Goal: Task Accomplishment & Management: Manage account settings

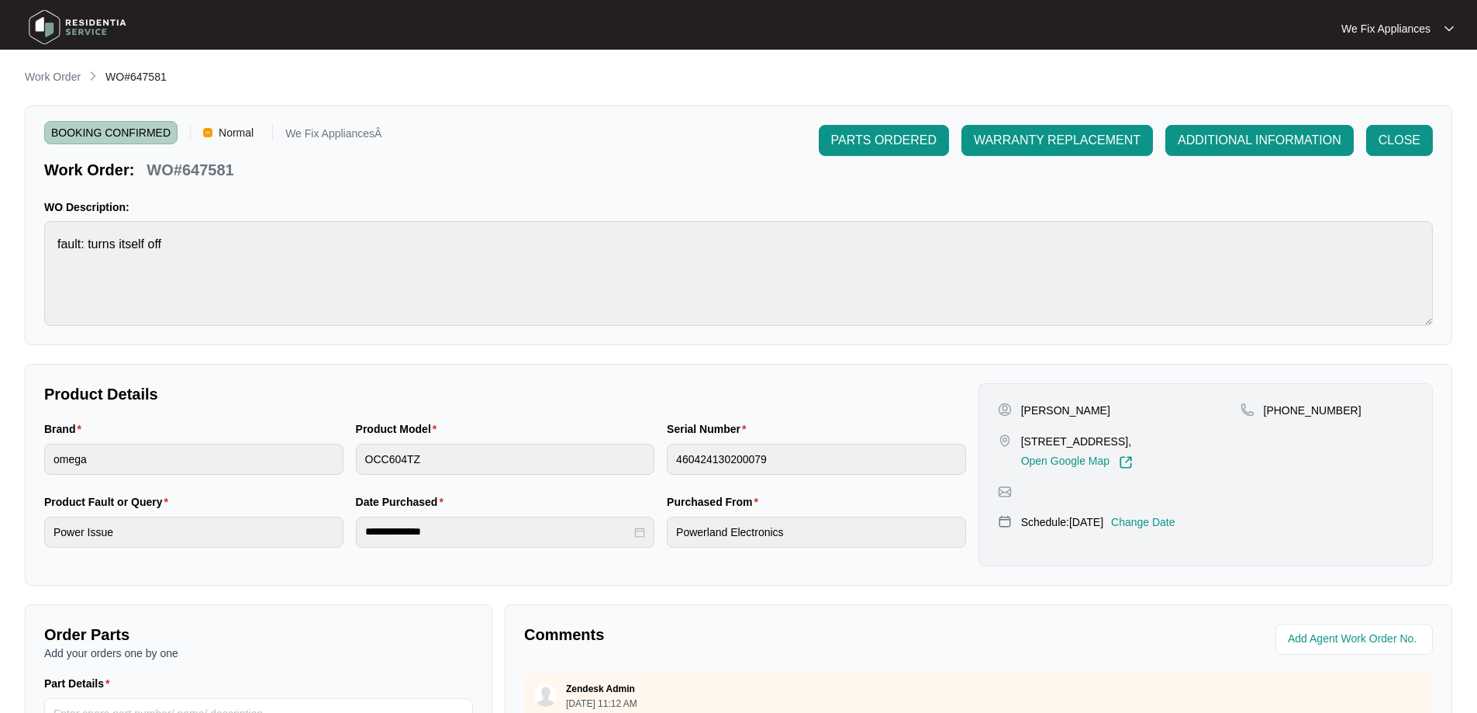
click at [80, 36] on img at bounding box center [77, 27] width 109 height 47
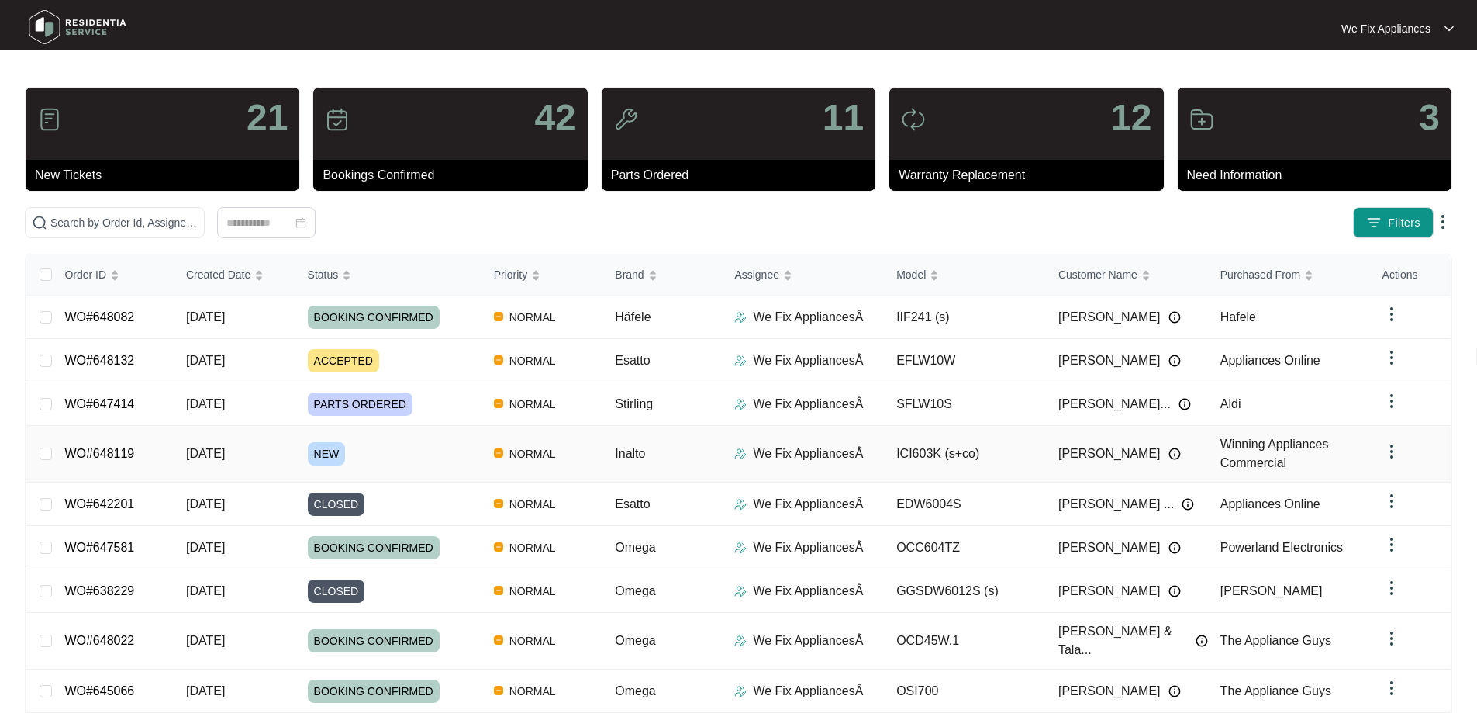
click at [89, 449] on link "WO#648119" at bounding box center [99, 453] width 70 height 13
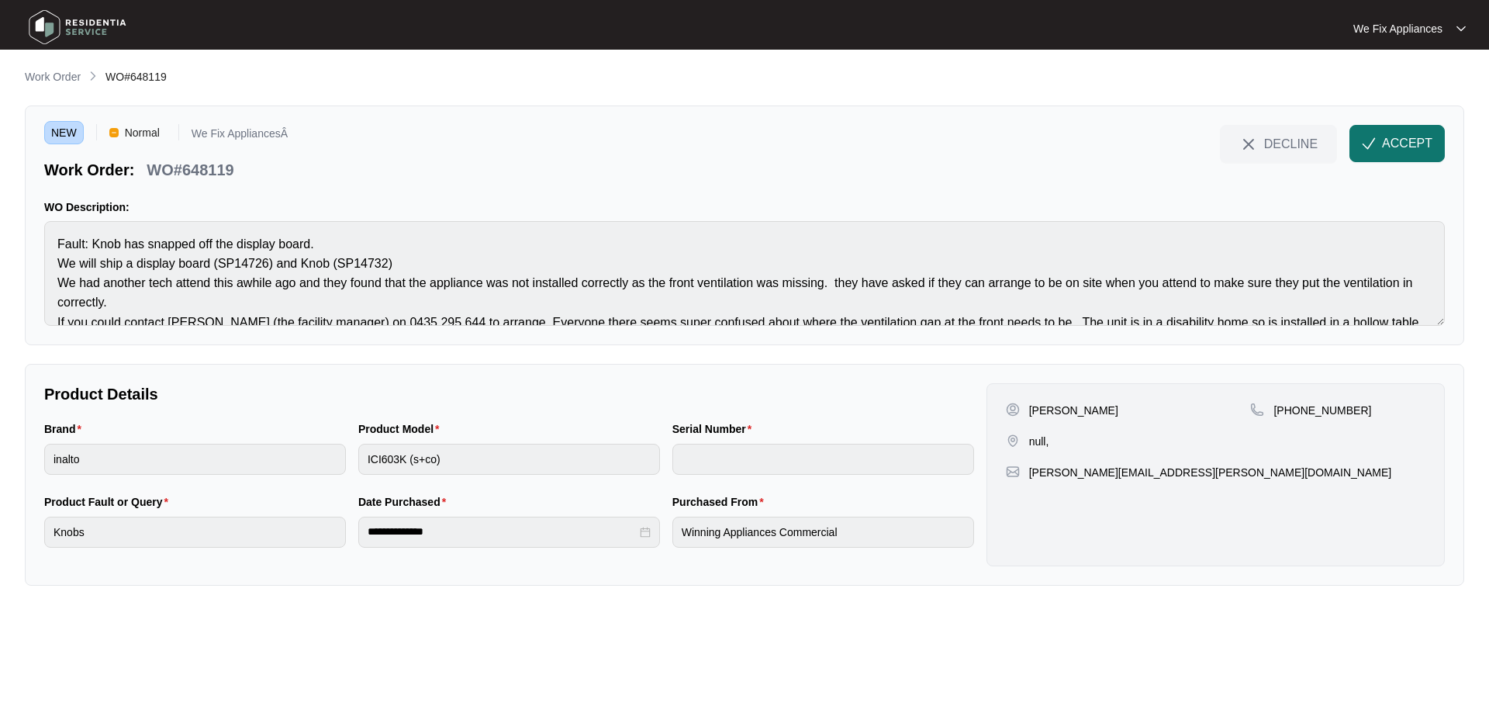
click at [1380, 150] on button "ACCEPT" at bounding box center [1396, 143] width 95 height 37
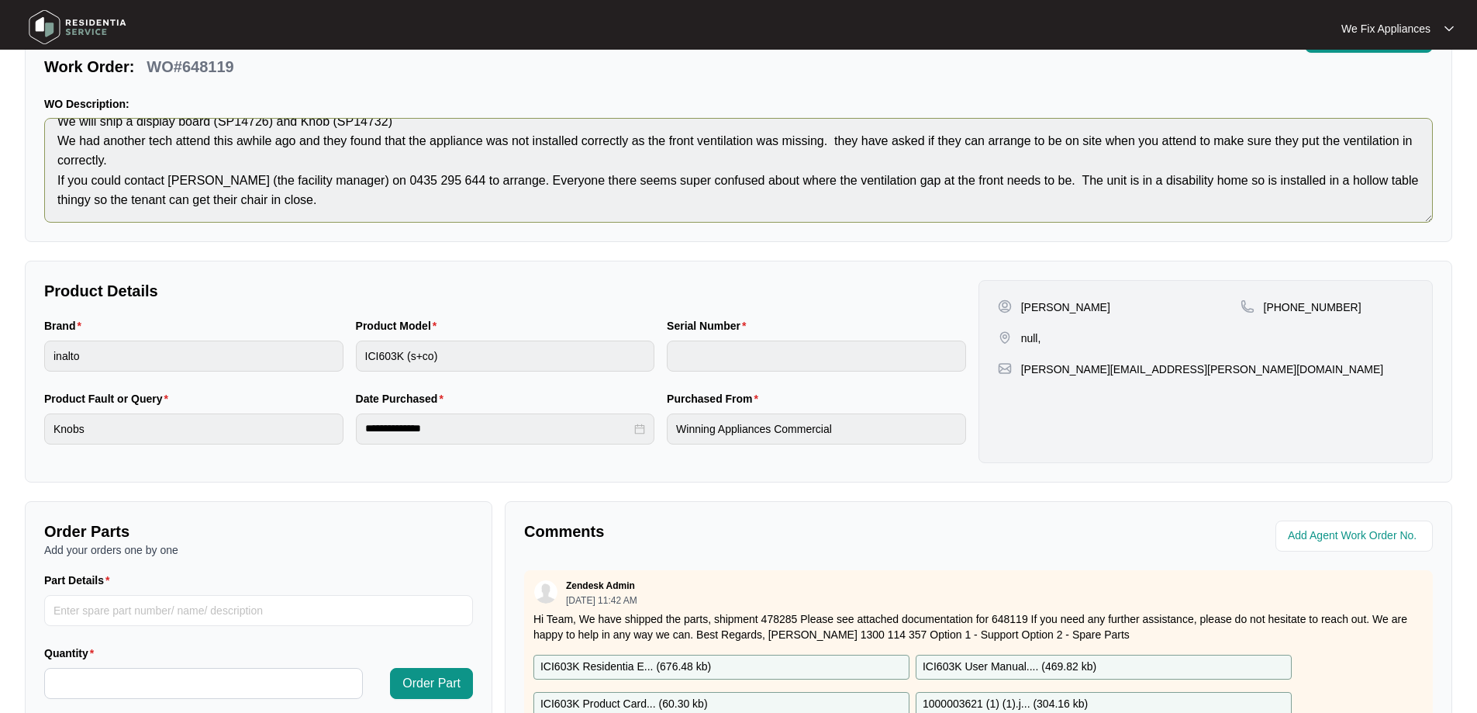
scroll to position [78, 0]
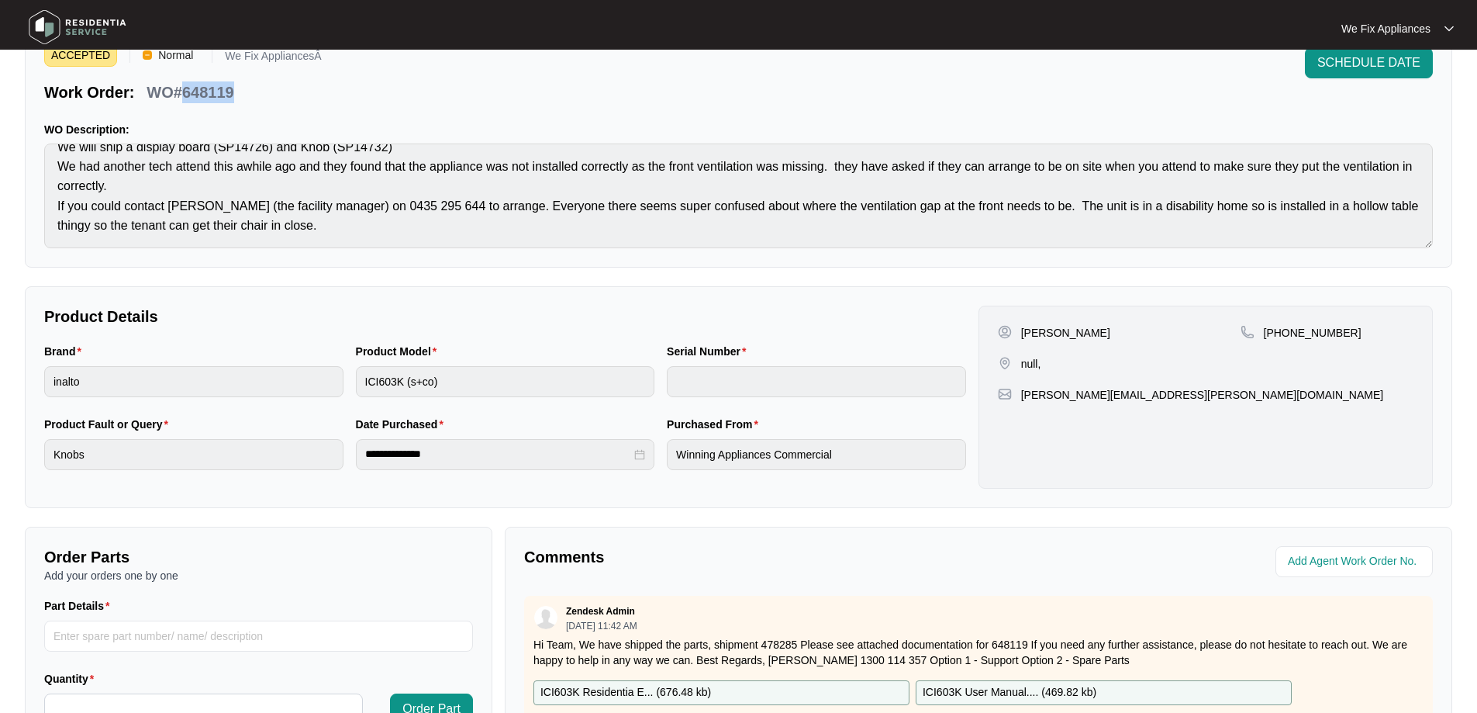
drag, startPoint x: 235, startPoint y: 88, endPoint x: 182, endPoint y: 92, distance: 52.9
click at [182, 92] on div "WO#648119" at bounding box center [189, 89] width 99 height 27
copy p "648119"
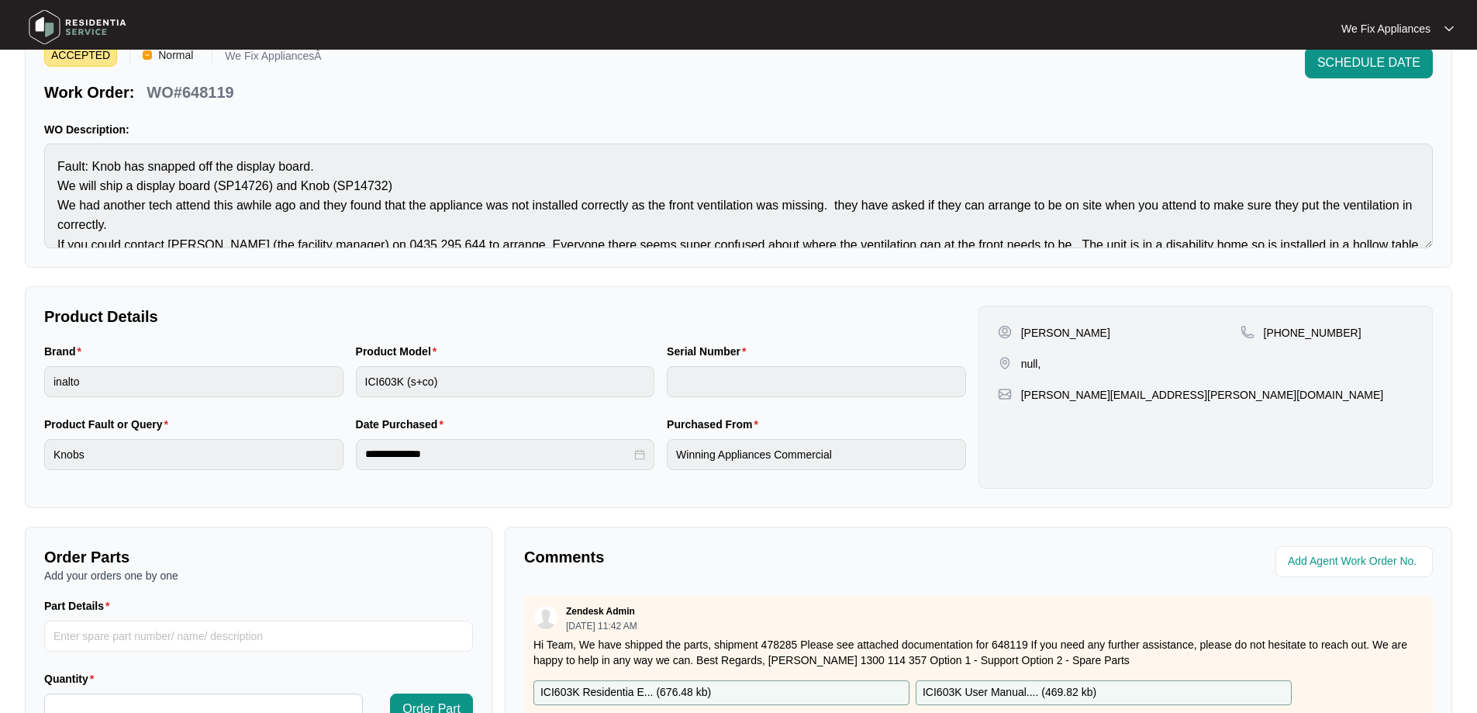
click at [51, 141] on div "WO Description: Fault: Knob has snapped off the display board. We will ship a d…" at bounding box center [738, 185] width 1389 height 126
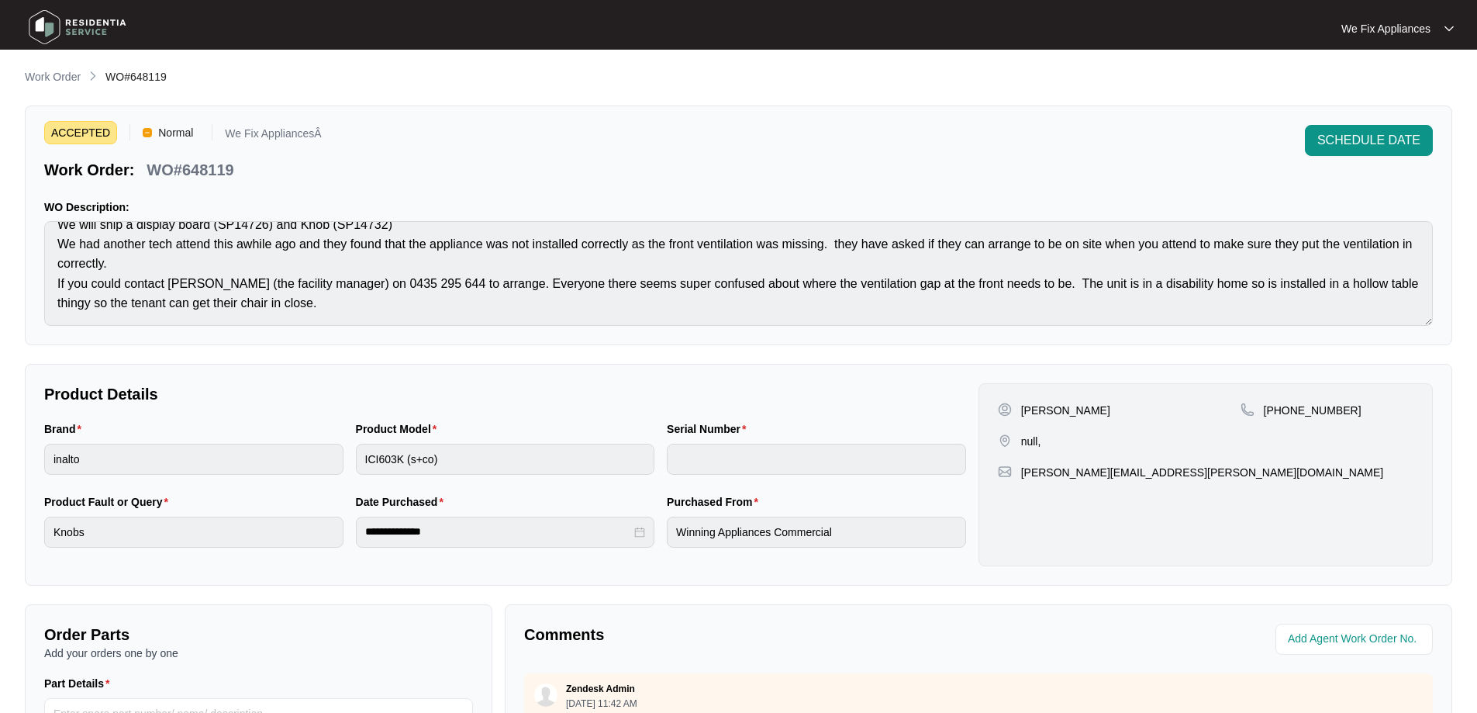
drag, startPoint x: 1105, startPoint y: 410, endPoint x: 1058, endPoint y: 417, distance: 47.8
click at [1058, 417] on div "[PERSON_NAME]" at bounding box center [1119, 410] width 243 height 16
copy p "[PERSON_NAME]"
drag, startPoint x: 257, startPoint y: 171, endPoint x: 183, endPoint y: 170, distance: 73.7
click at [183, 170] on div "Work Order: WO#648119" at bounding box center [183, 167] width 278 height 27
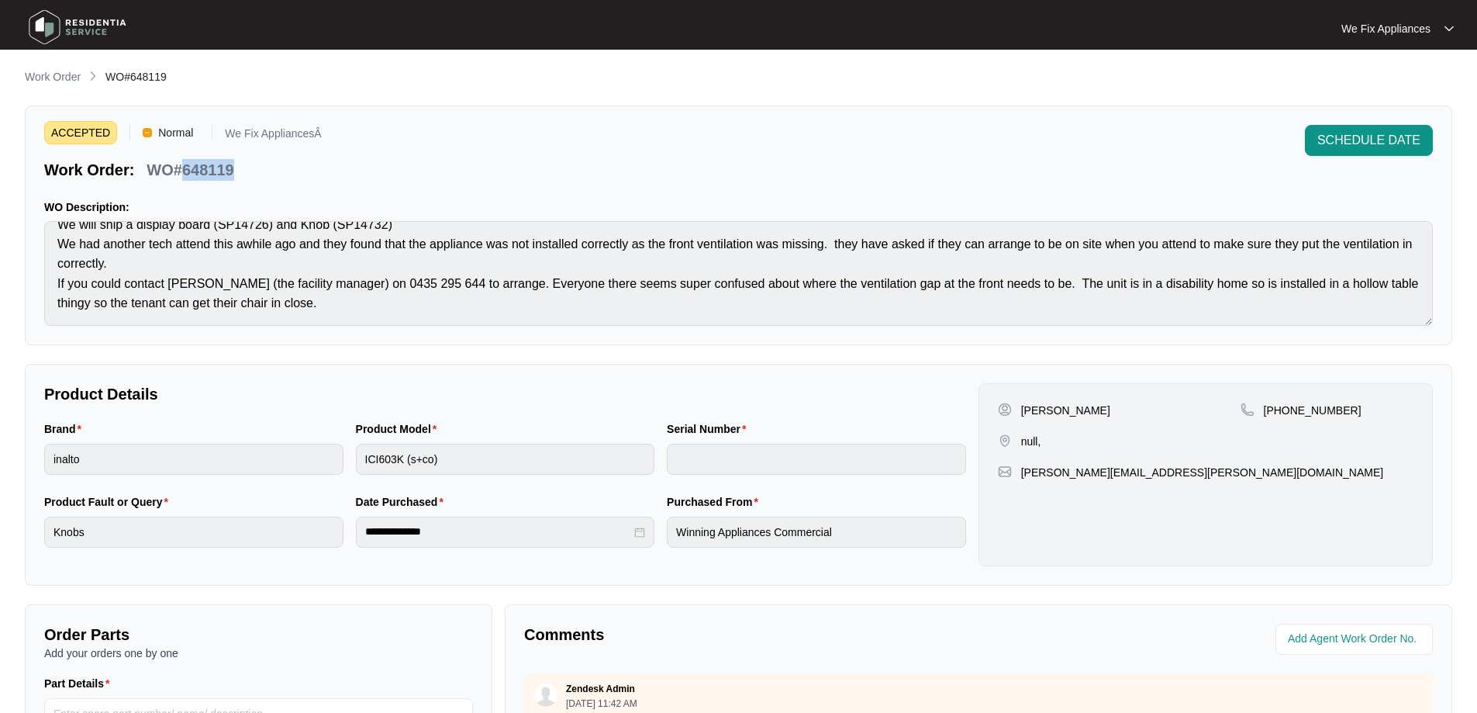
copy p "648119"
click at [99, 26] on img at bounding box center [77, 27] width 109 height 47
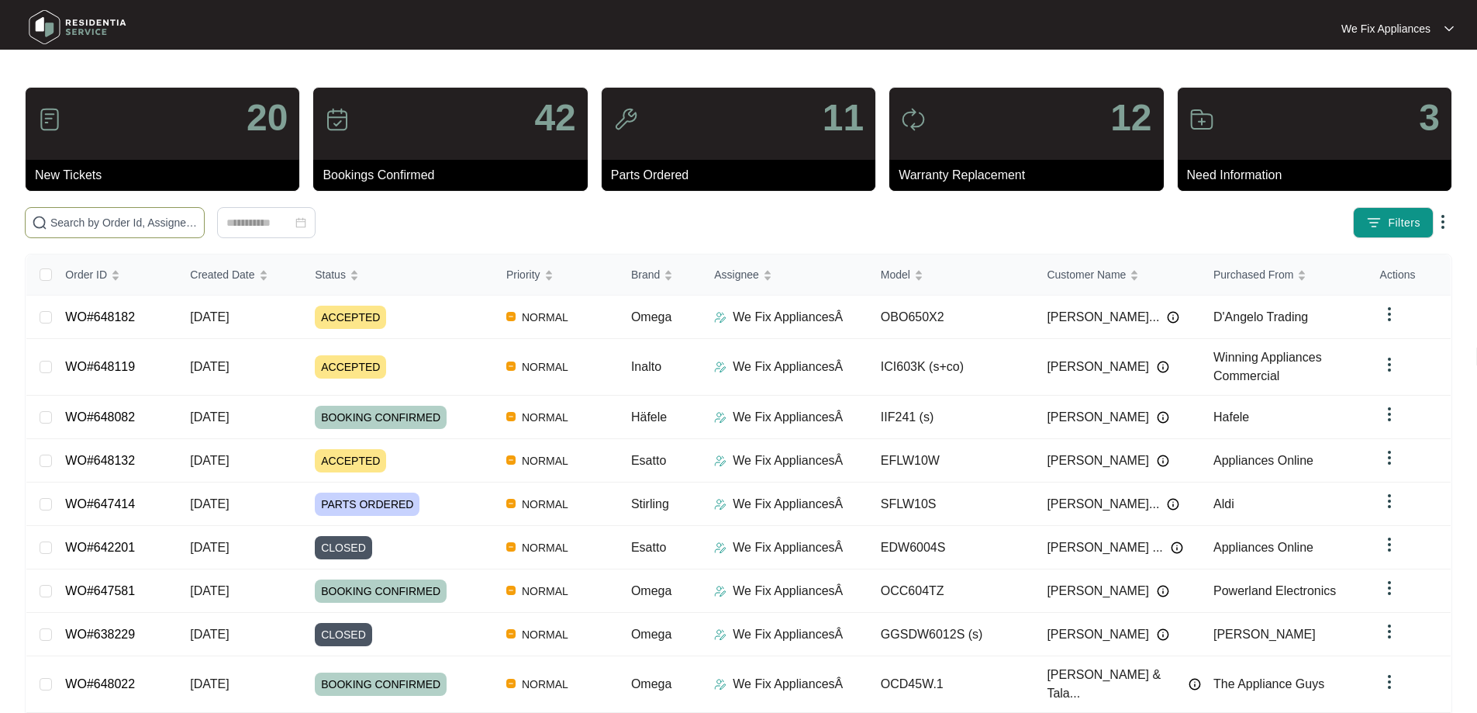
paste input "648132"
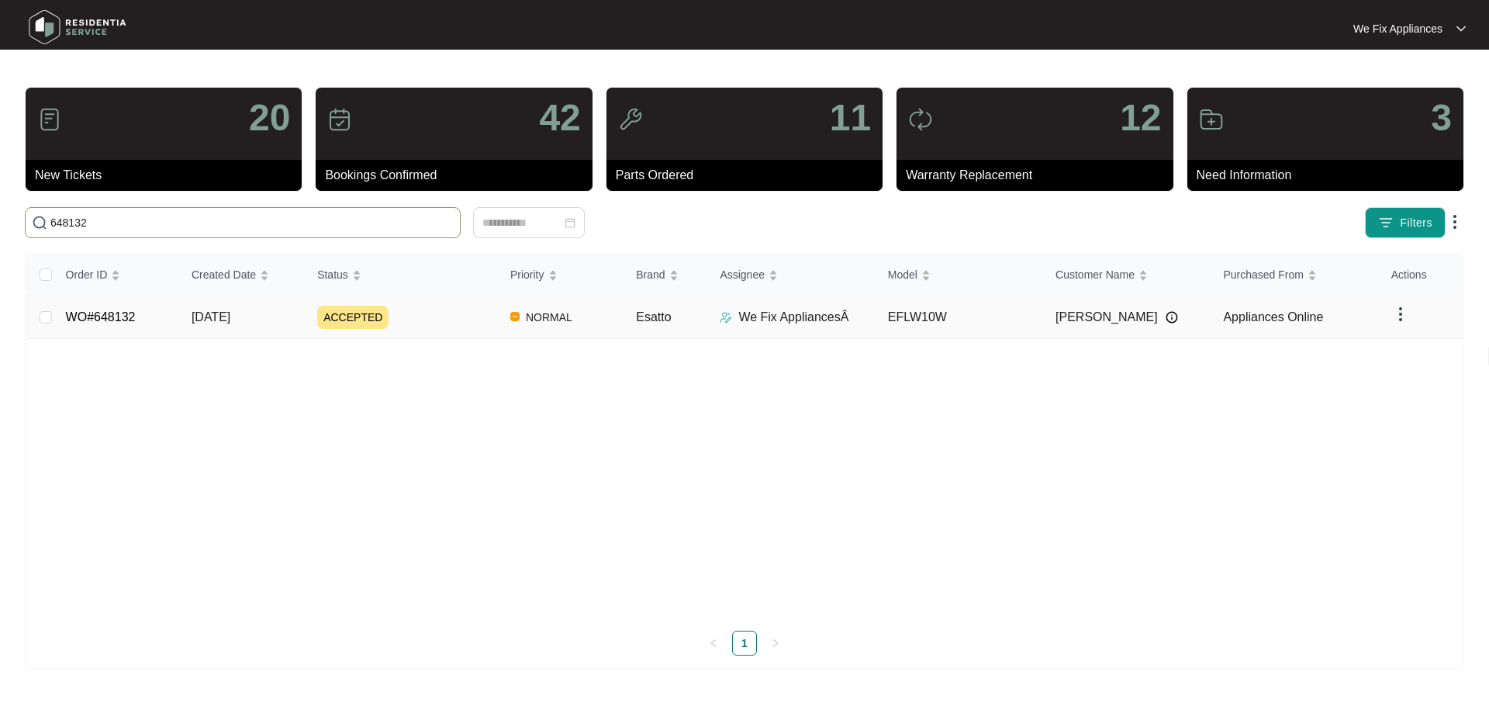
type input "648132"
click at [94, 317] on link "WO#648132" at bounding box center [101, 316] width 70 height 13
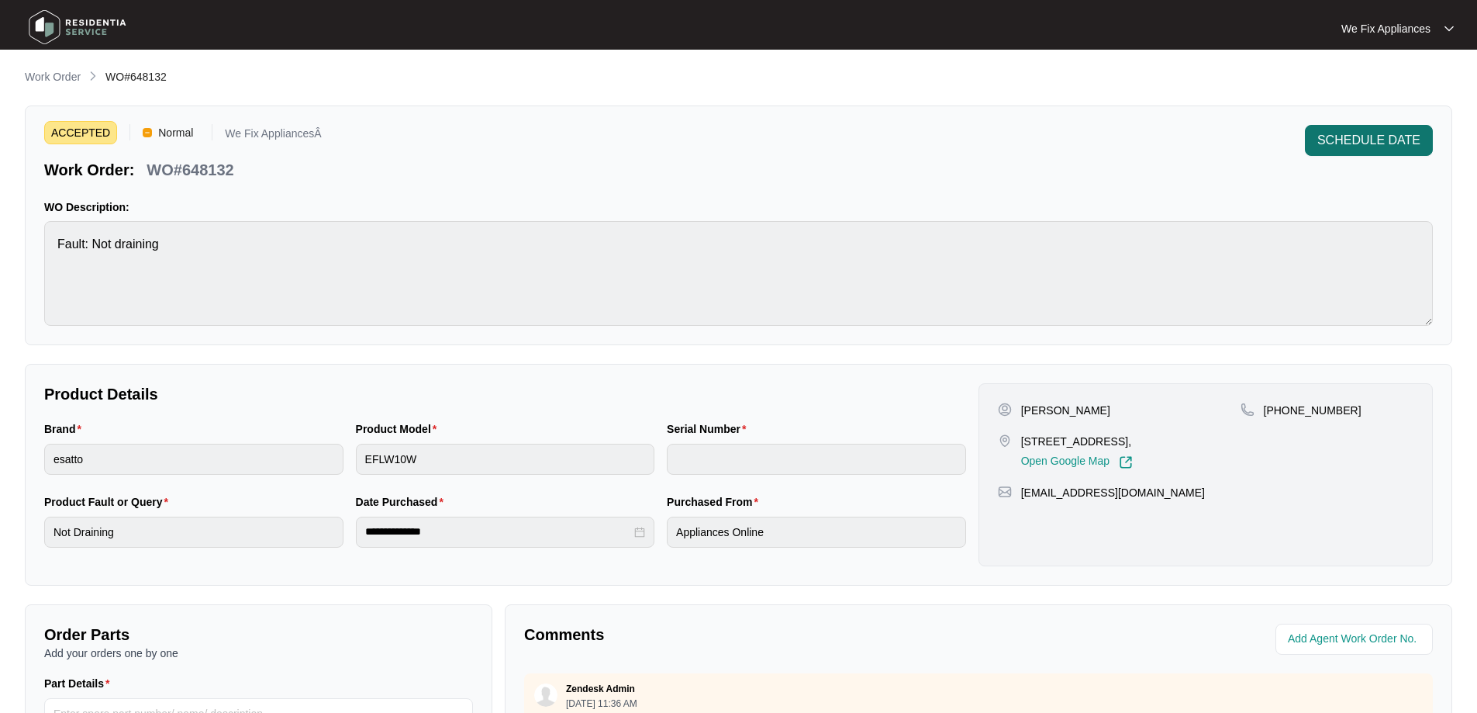
click at [1377, 139] on span "SCHEDULE DATE" at bounding box center [1368, 140] width 103 height 19
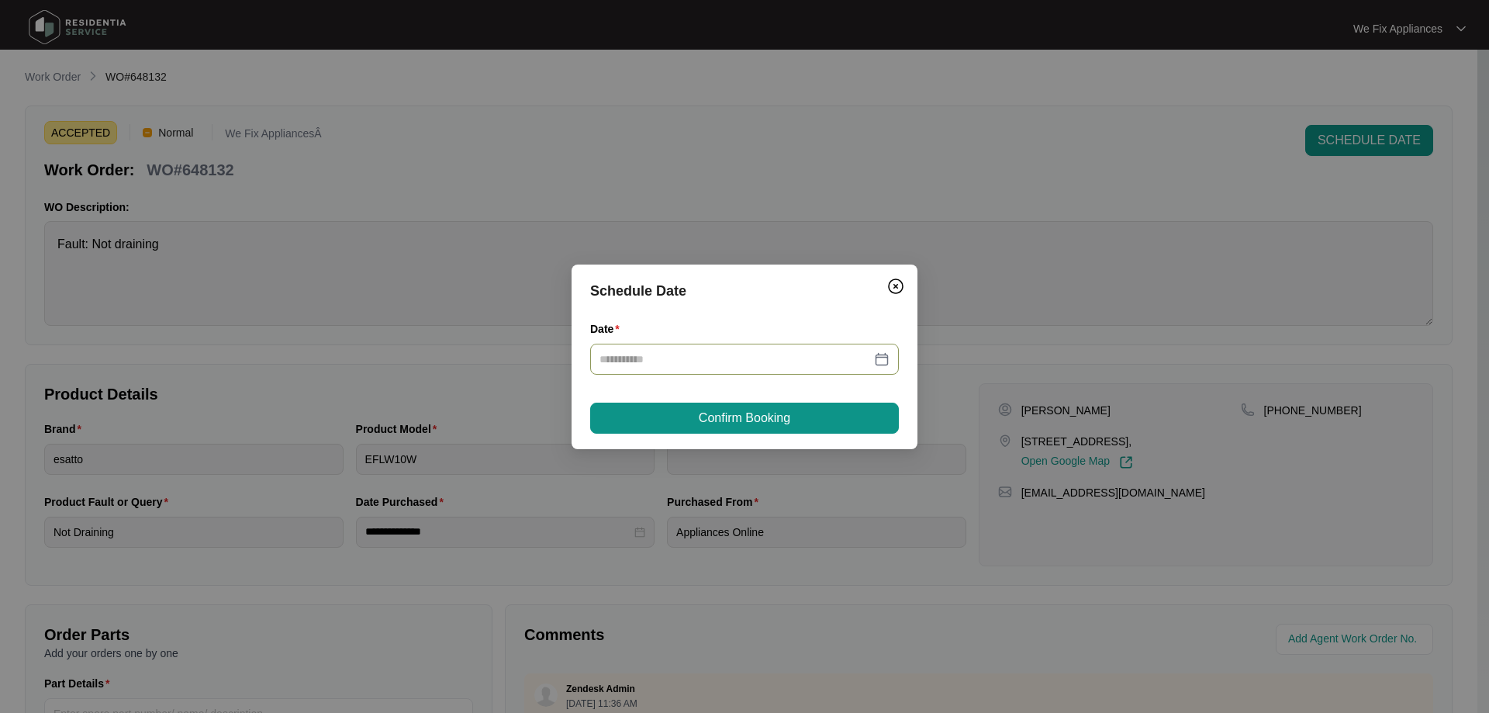
click at [699, 362] on input "Date" at bounding box center [734, 358] width 271 height 17
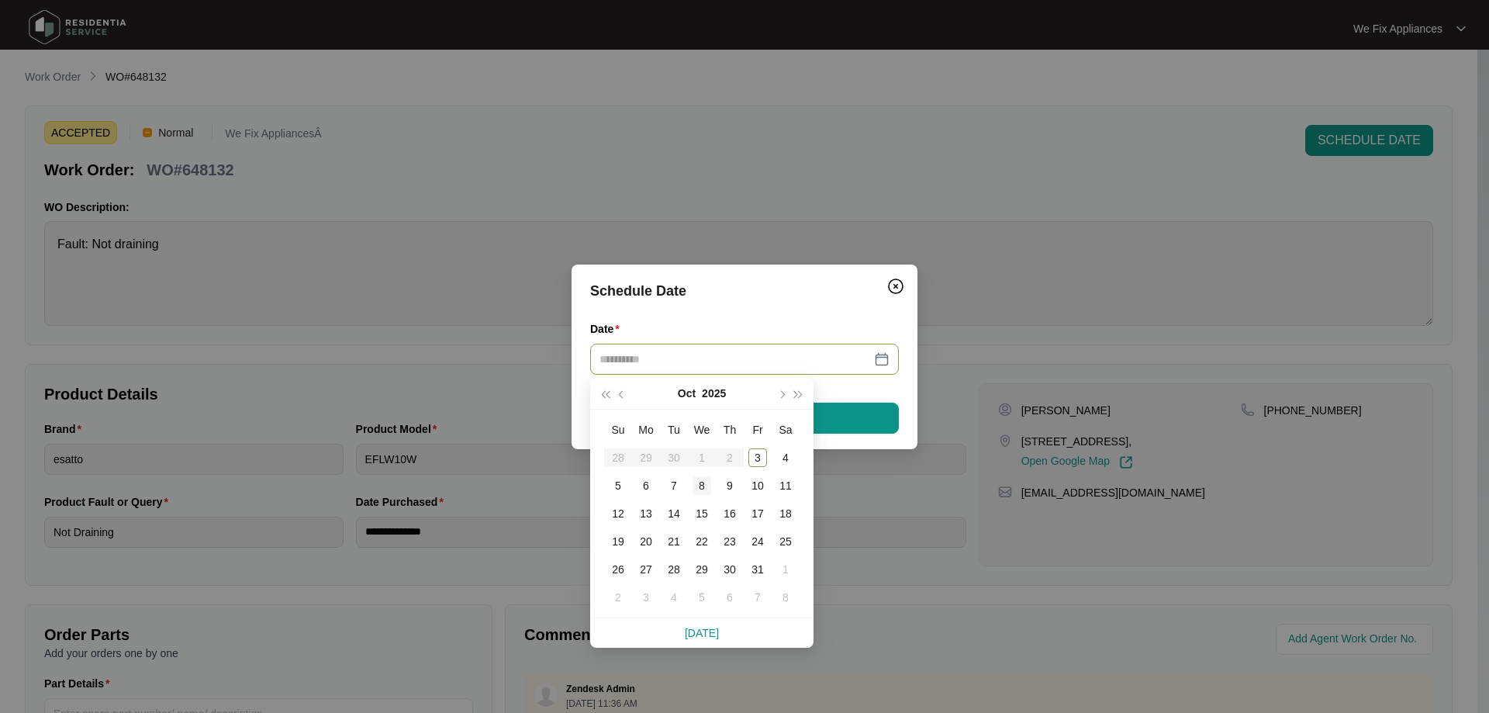
type input "**********"
click at [698, 483] on div "8" at bounding box center [701, 485] width 19 height 19
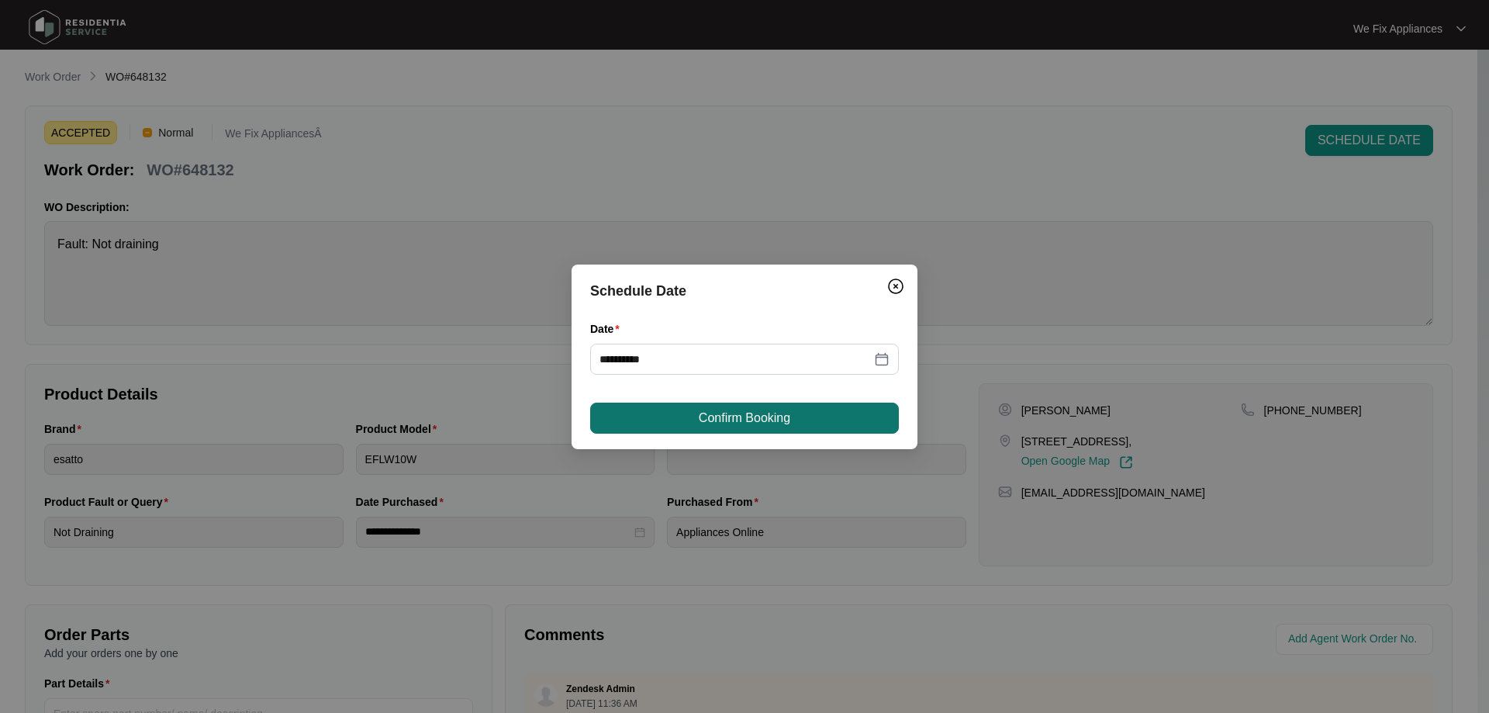
click at [720, 412] on span "Confirm Booking" at bounding box center [744, 418] width 91 height 19
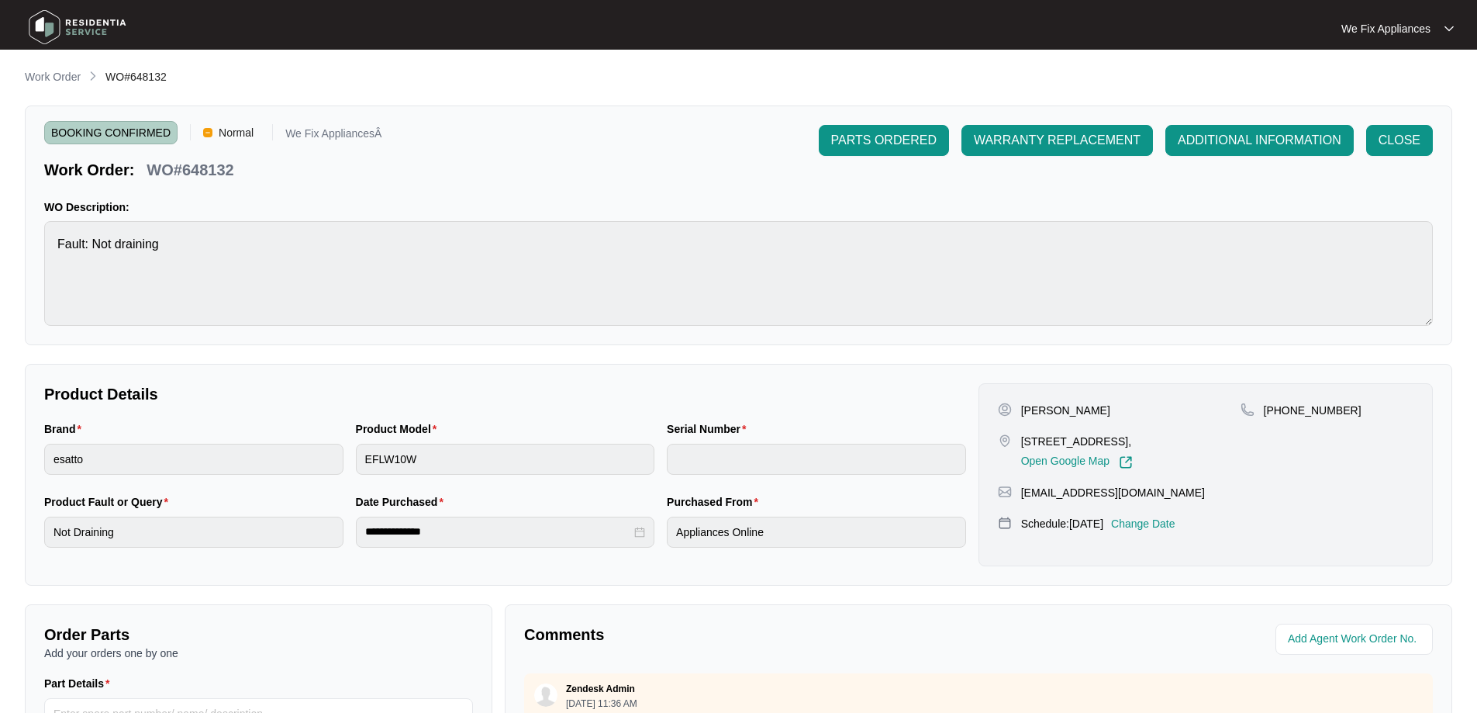
click at [83, 12] on img at bounding box center [77, 27] width 109 height 47
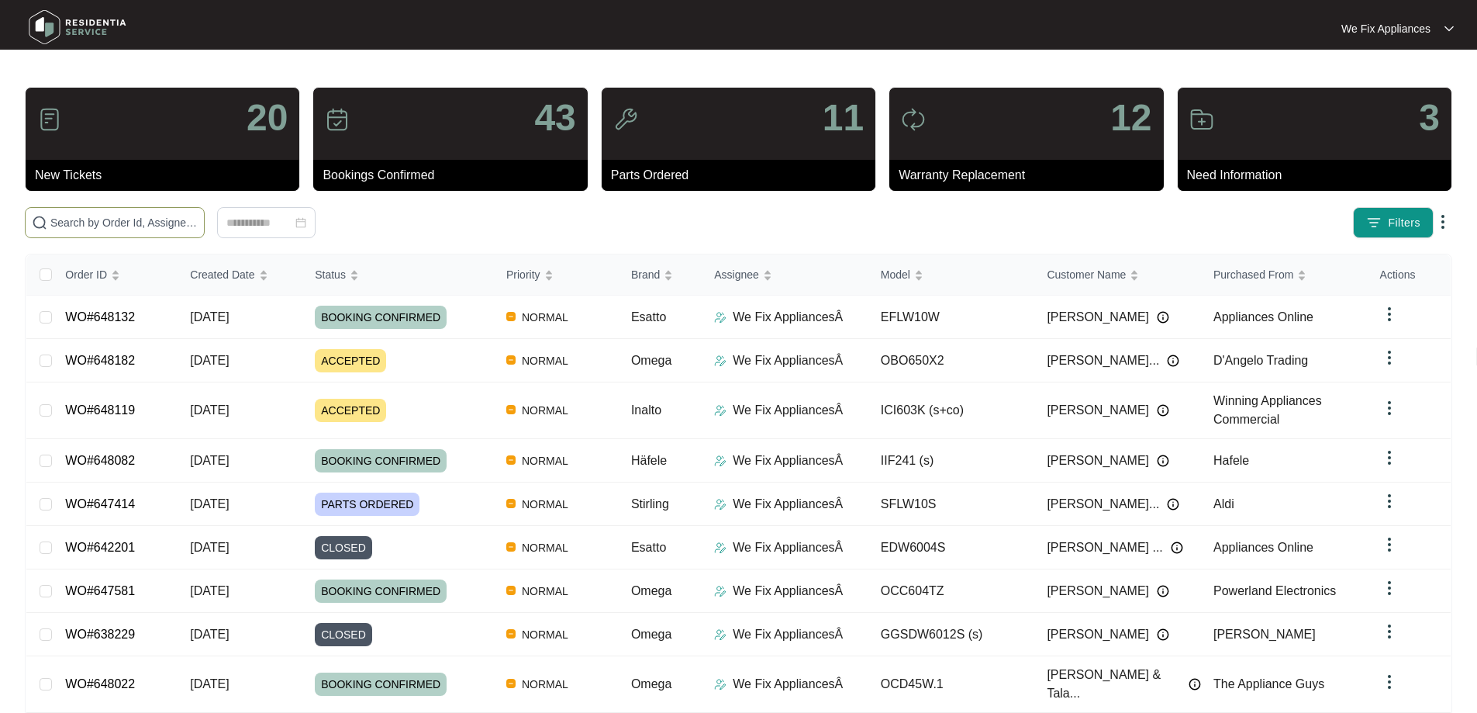
paste input "648182"
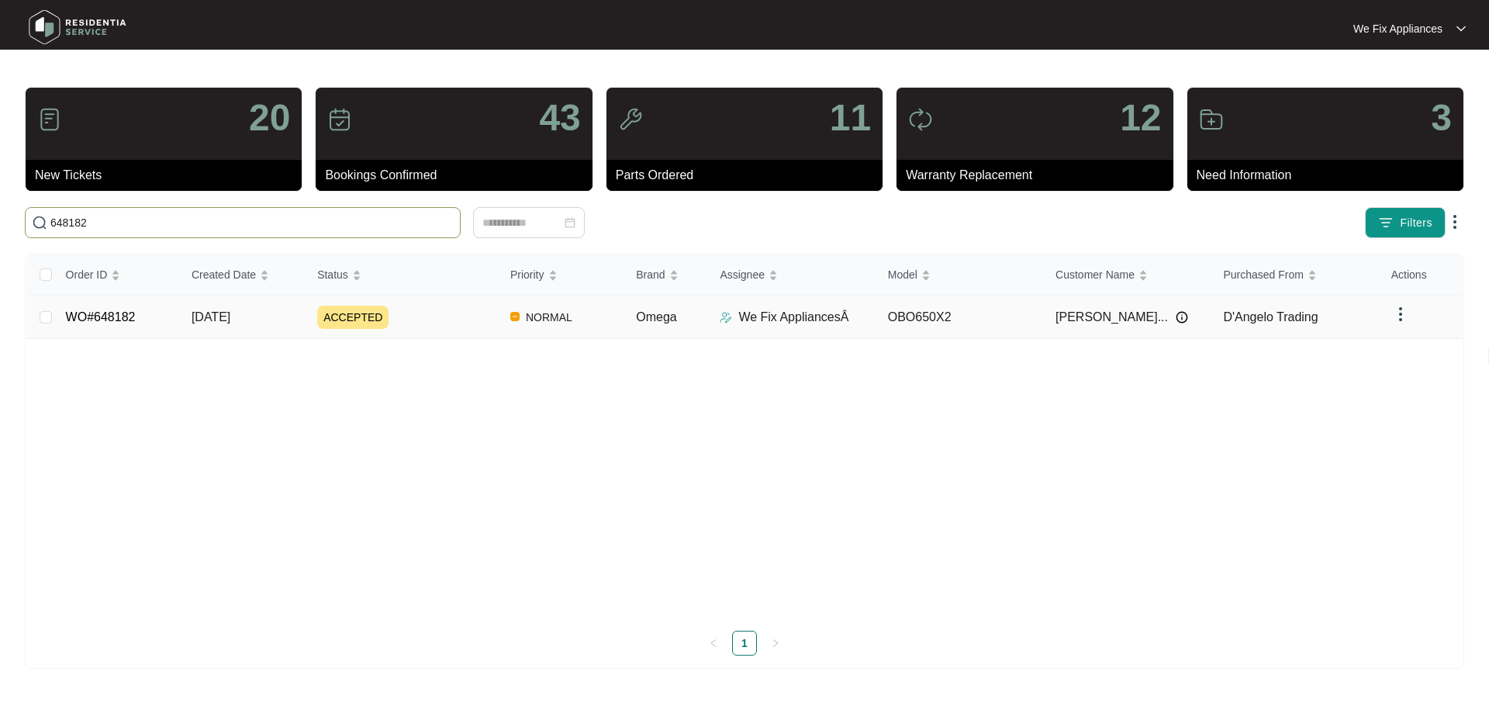
type input "648182"
click at [85, 315] on link "WO#648182" at bounding box center [101, 316] width 70 height 13
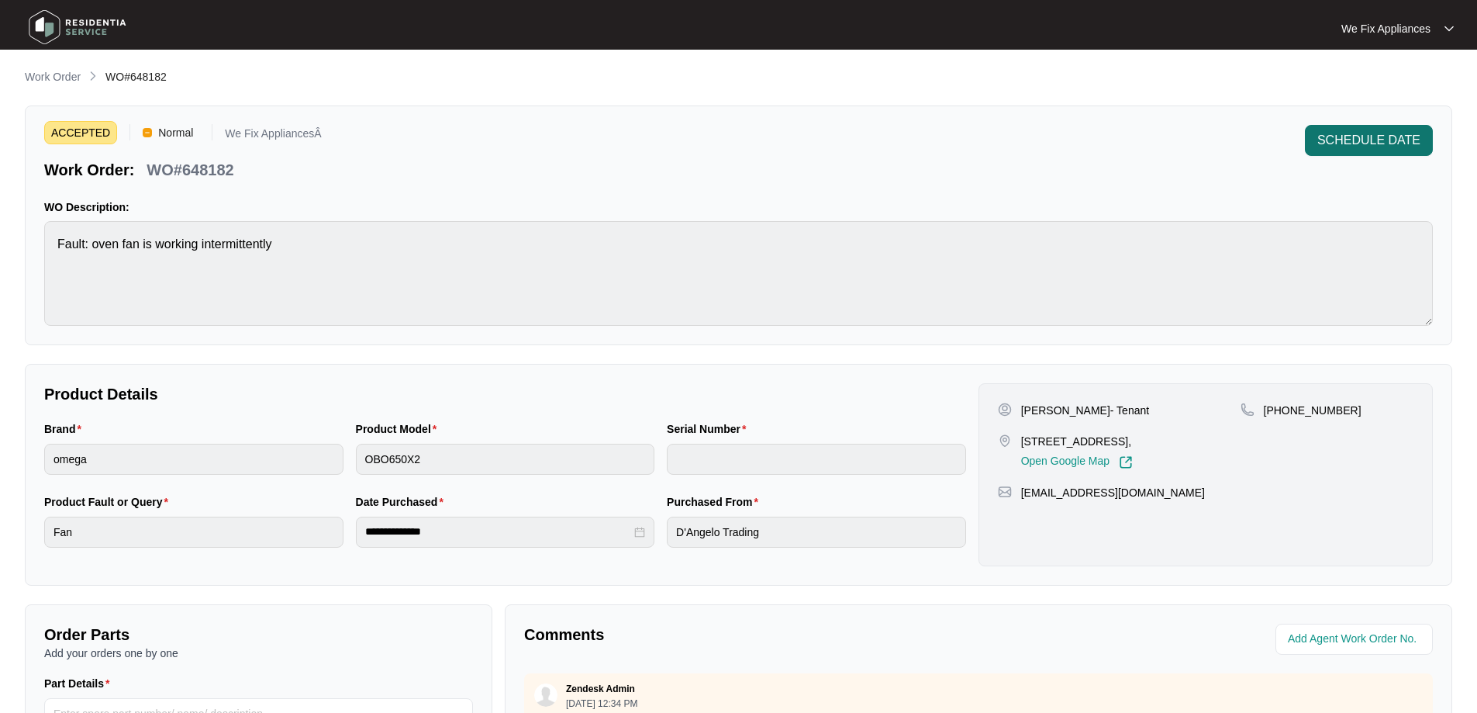
click at [1349, 140] on span "SCHEDULE DATE" at bounding box center [1368, 140] width 103 height 19
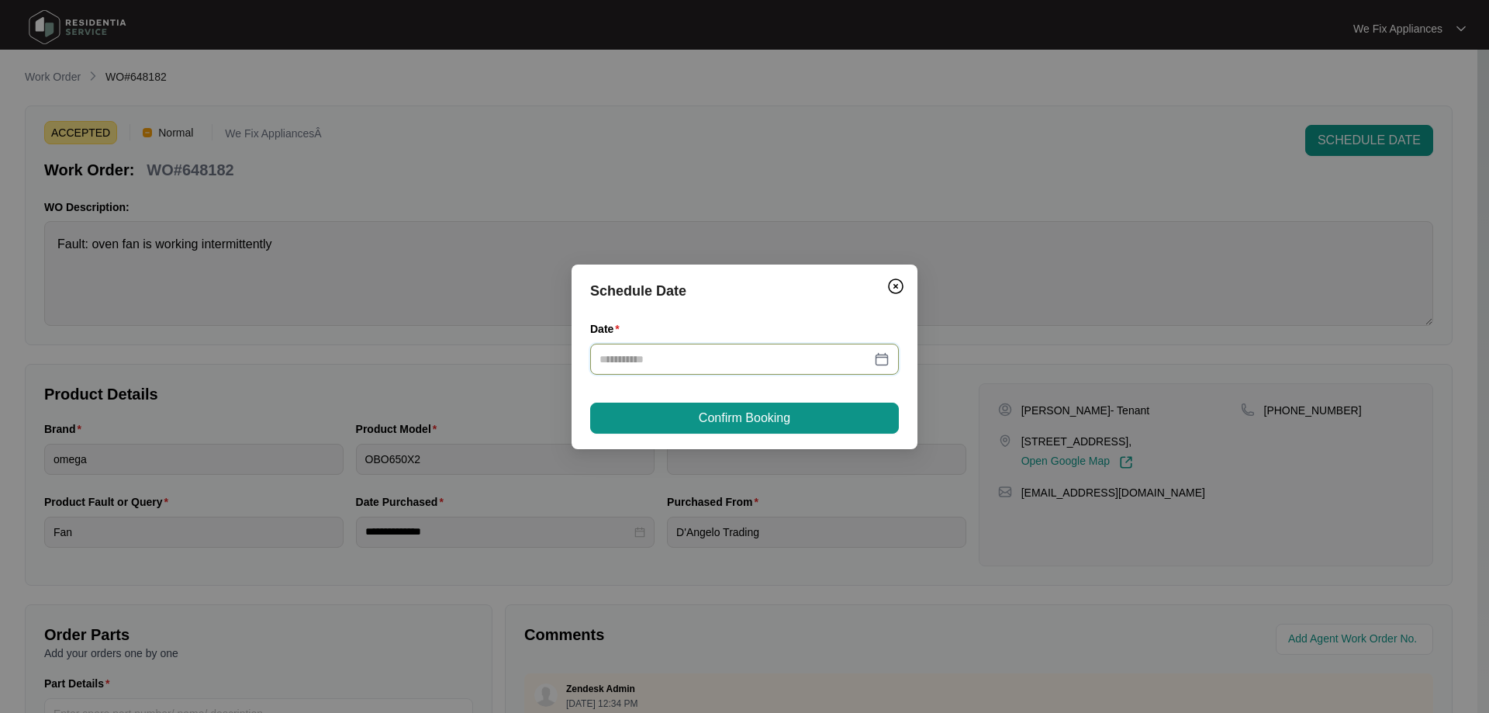
click at [709, 356] on input "Date" at bounding box center [734, 358] width 271 height 17
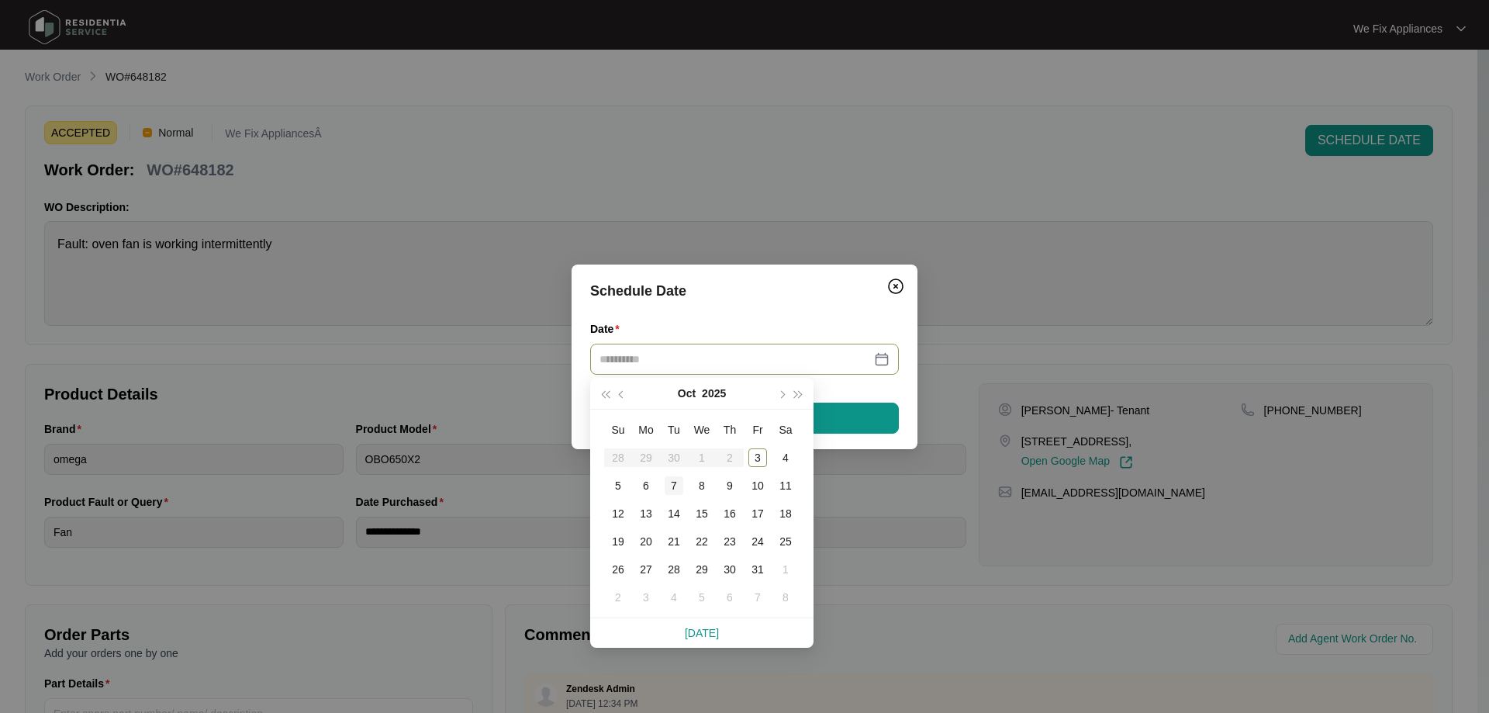
click at [669, 485] on div "7" at bounding box center [673, 485] width 19 height 19
type input "**********"
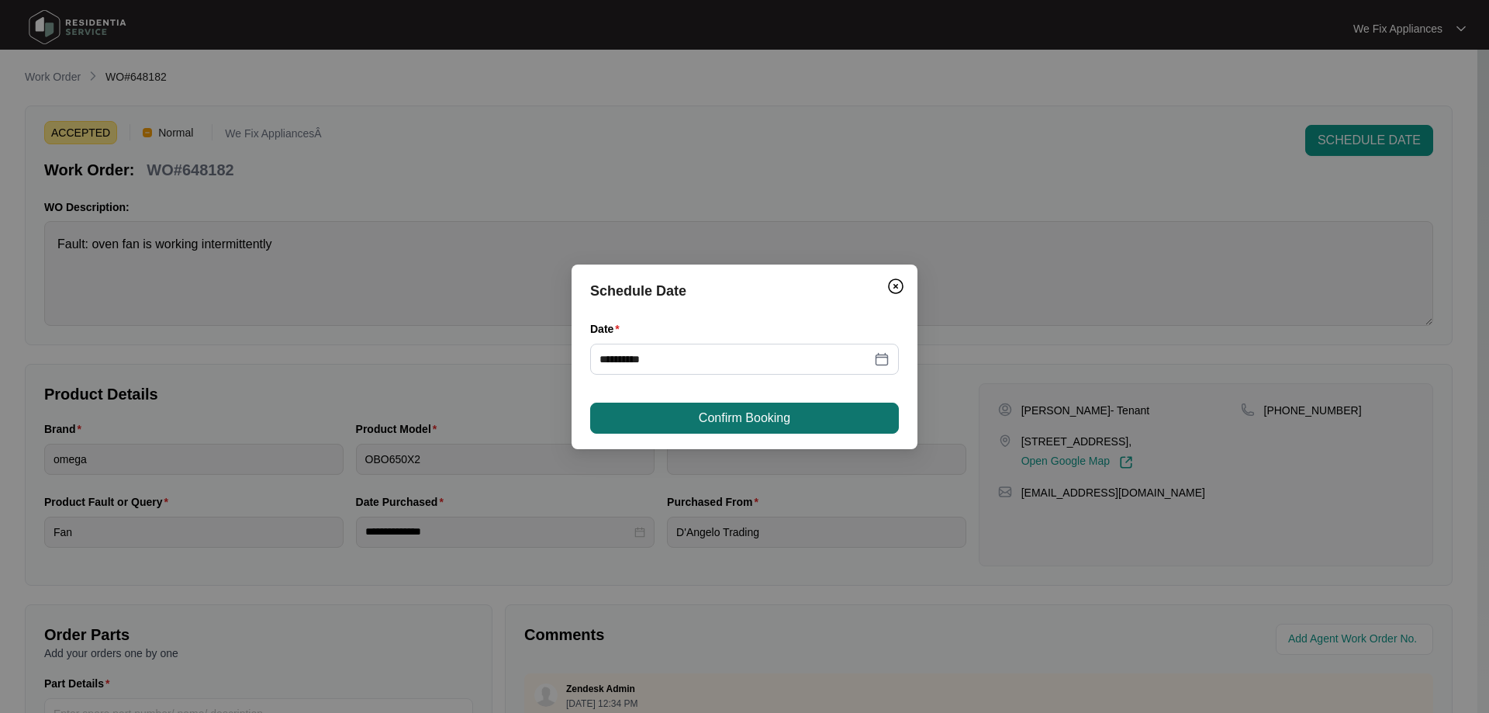
click at [746, 409] on span "Confirm Booking" at bounding box center [744, 418] width 91 height 19
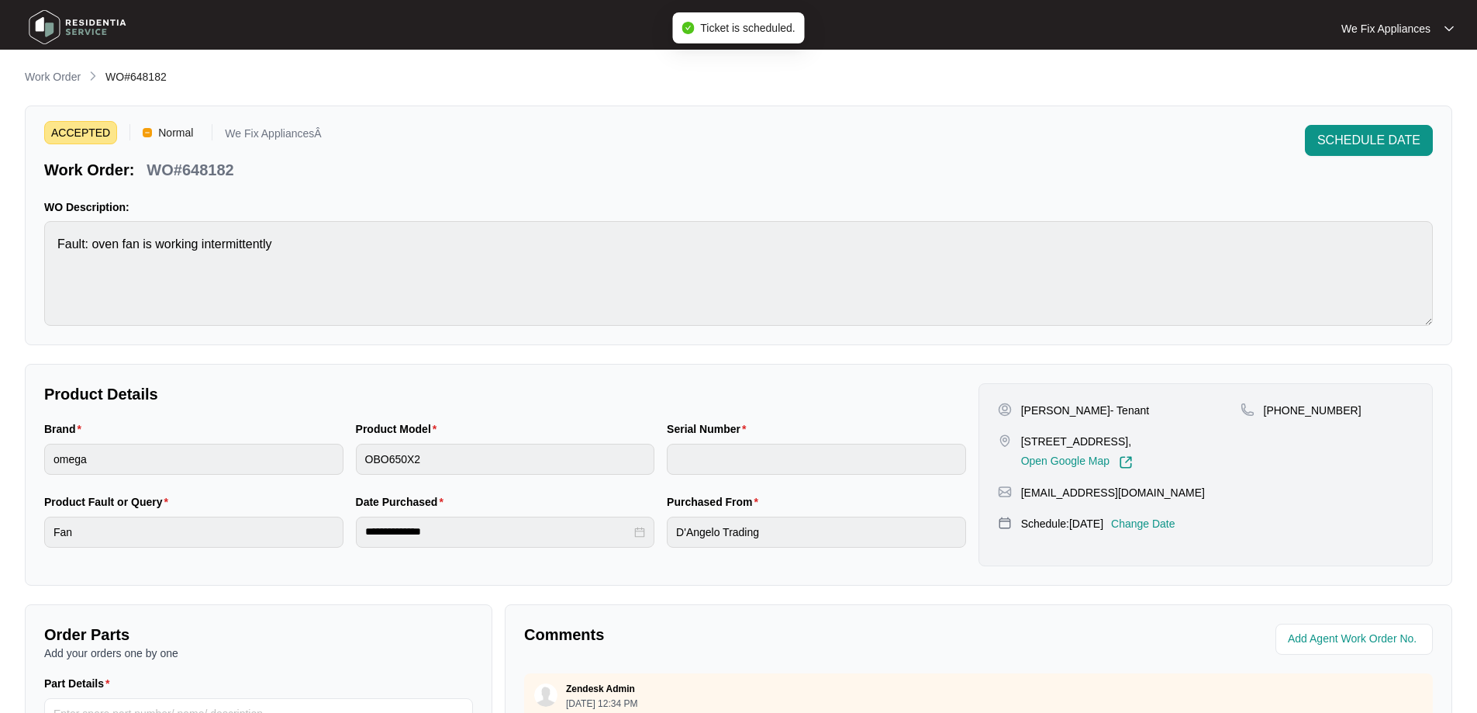
click at [102, 24] on img at bounding box center [77, 27] width 109 height 47
